Goal: Task Accomplishment & Management: Use online tool/utility

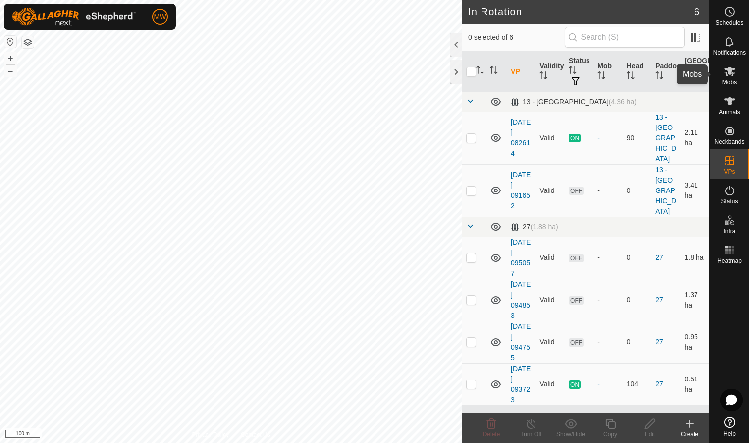
click at [732, 73] on icon at bounding box center [730, 71] width 12 height 12
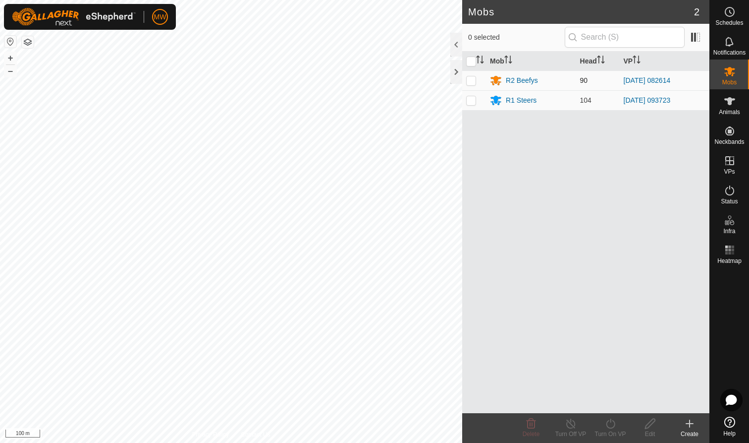
click at [472, 81] on p-checkbox at bounding box center [471, 80] width 10 height 8
checkbox input "true"
click at [613, 424] on icon at bounding box center [611, 423] width 12 height 12
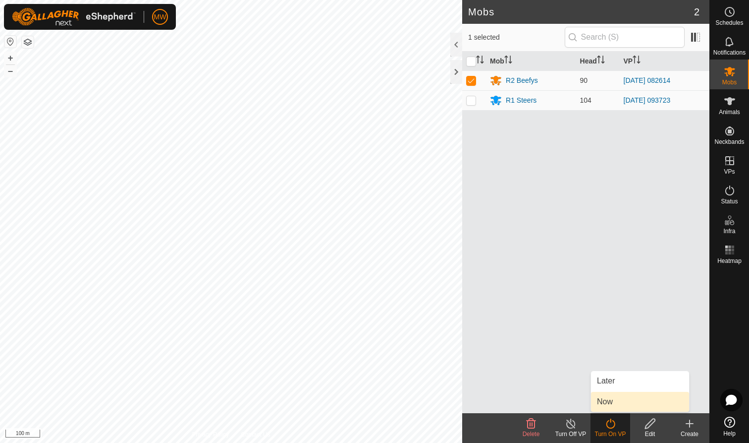
click at [613, 399] on link "Now" at bounding box center [640, 402] width 98 height 20
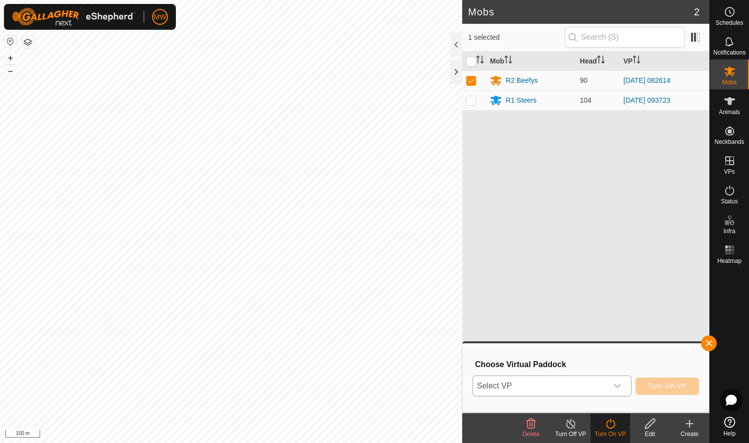
click at [617, 386] on icon "dropdown trigger" at bounding box center [618, 386] width 8 height 8
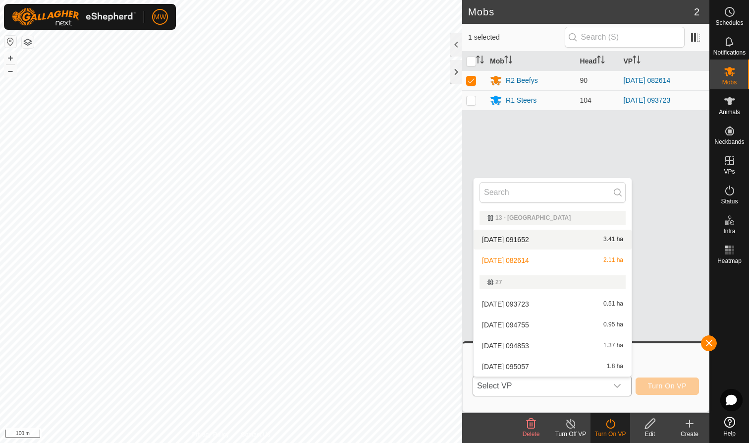
click at [535, 240] on li "2025-08-01 091652 3.41 ha" at bounding box center [553, 239] width 158 height 20
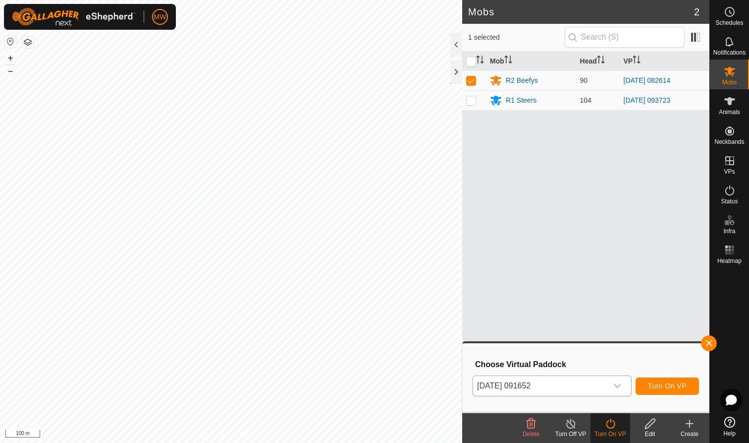
click at [657, 389] on span "Turn On VP" at bounding box center [667, 386] width 39 height 8
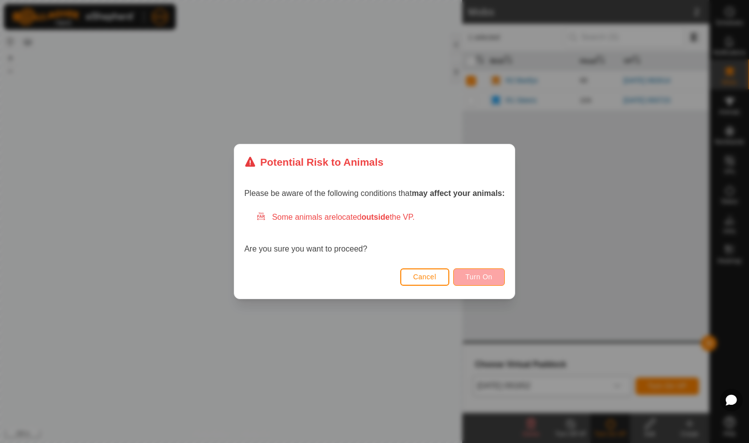
click at [484, 278] on span "Turn On" at bounding box center [479, 277] width 27 height 8
